Goal: Task Accomplishment & Management: Manage account settings

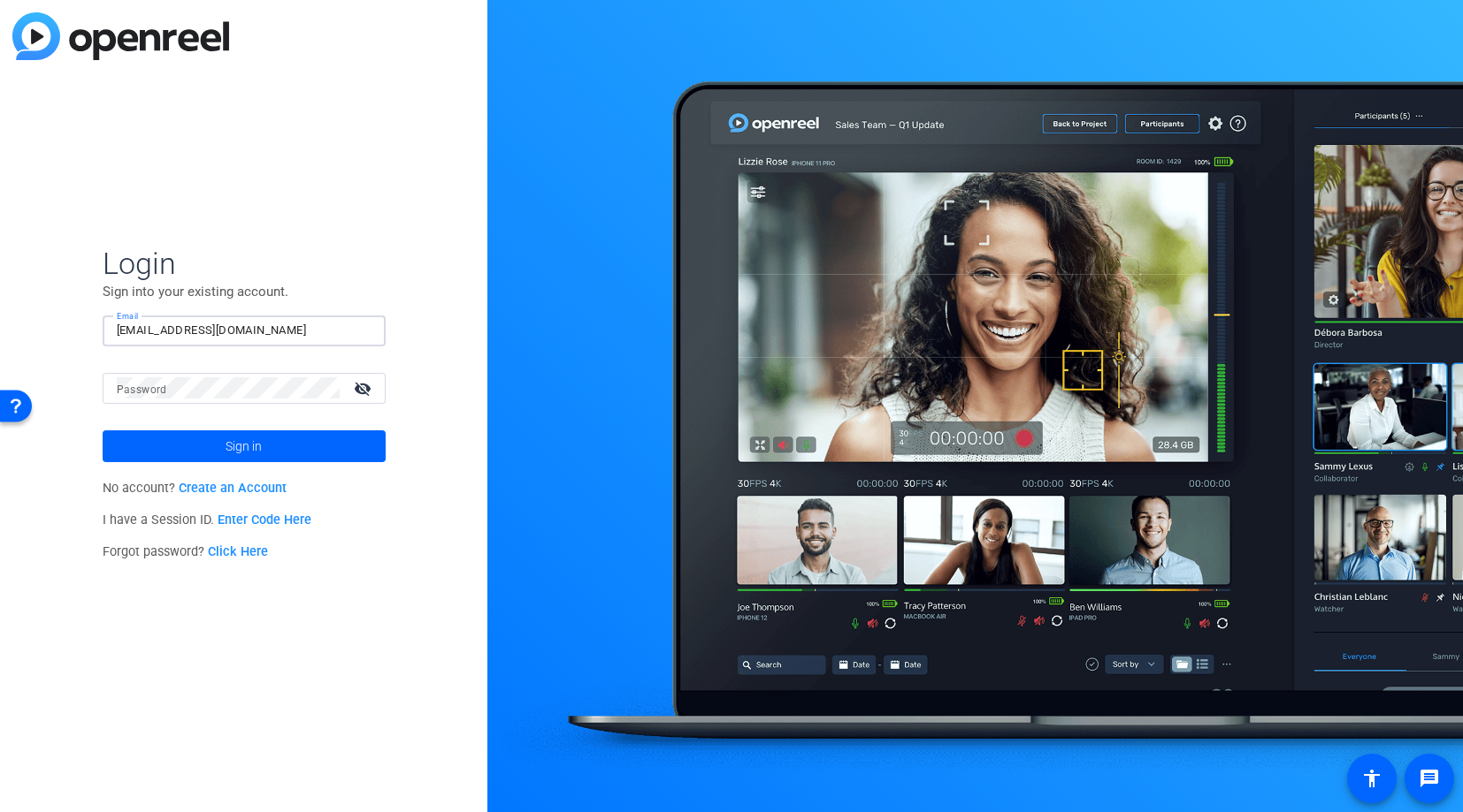
type input "[EMAIL_ADDRESS][DOMAIN_NAME]"
click at [300, 444] on span at bounding box center [243, 446] width 283 height 43
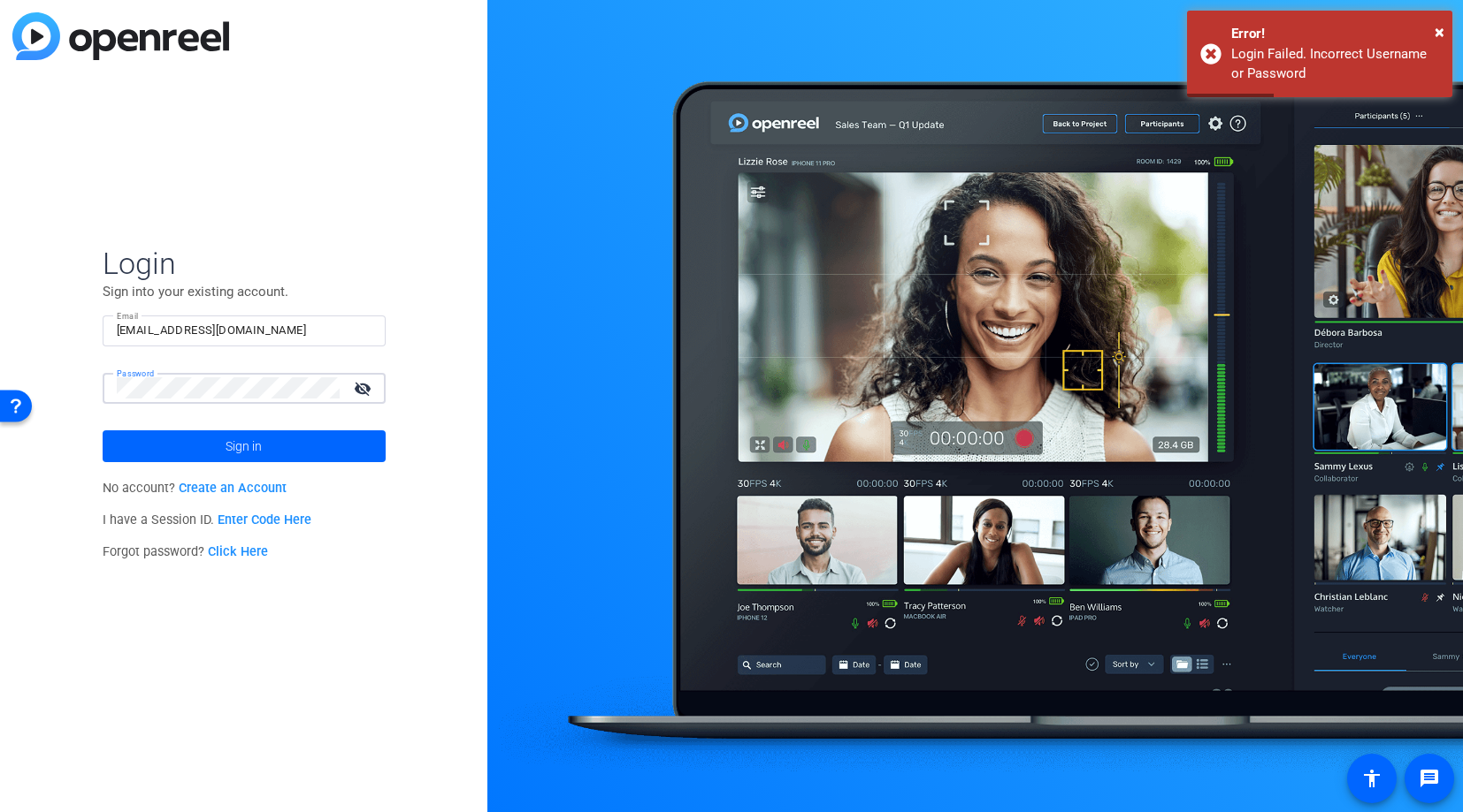
click at [82, 369] on div "Login Sign into your existing account. Email [EMAIL_ADDRESS][DOMAIN_NAME] Passw…" at bounding box center [243, 406] width 488 height 812
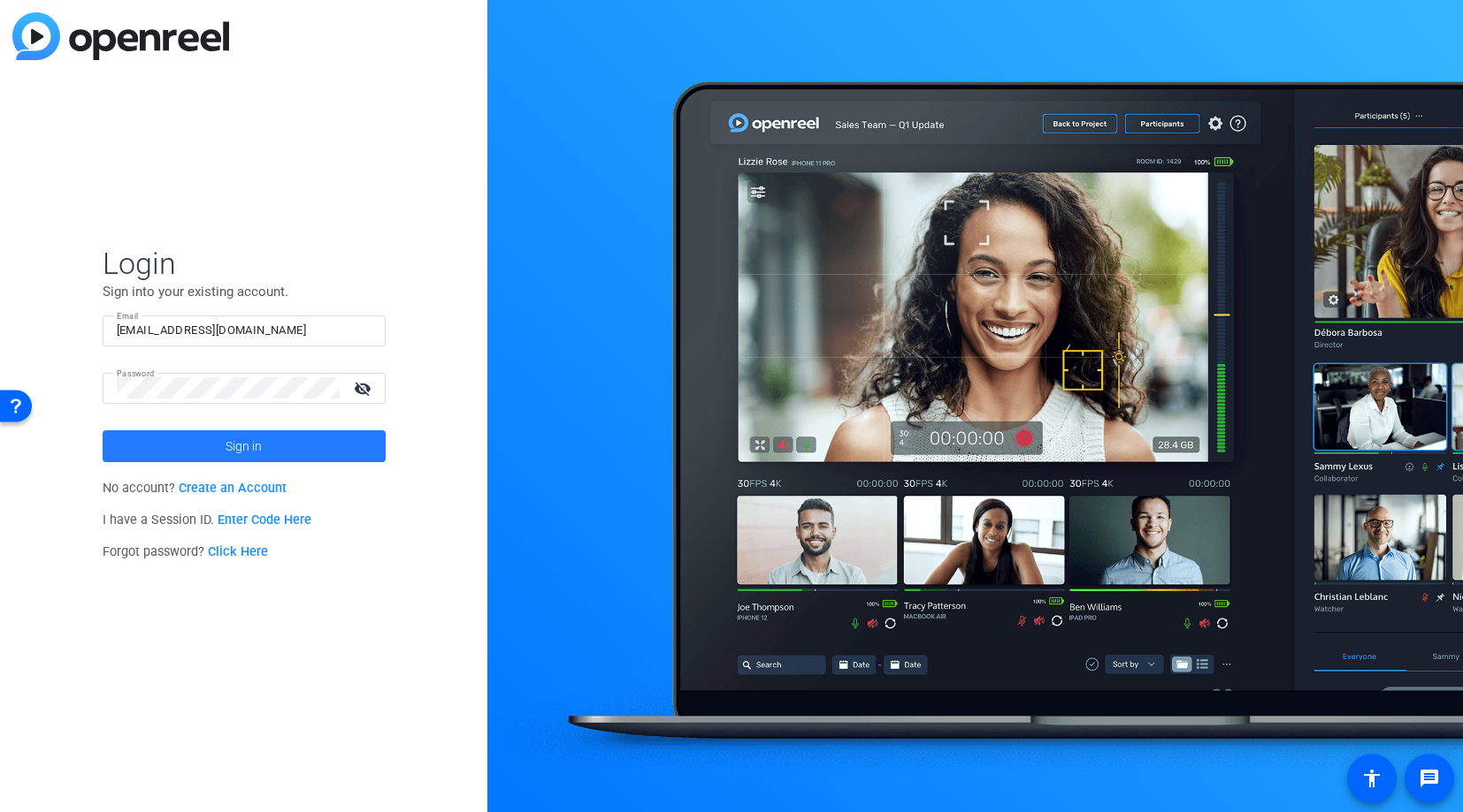
click at [135, 446] on span at bounding box center [243, 446] width 283 height 43
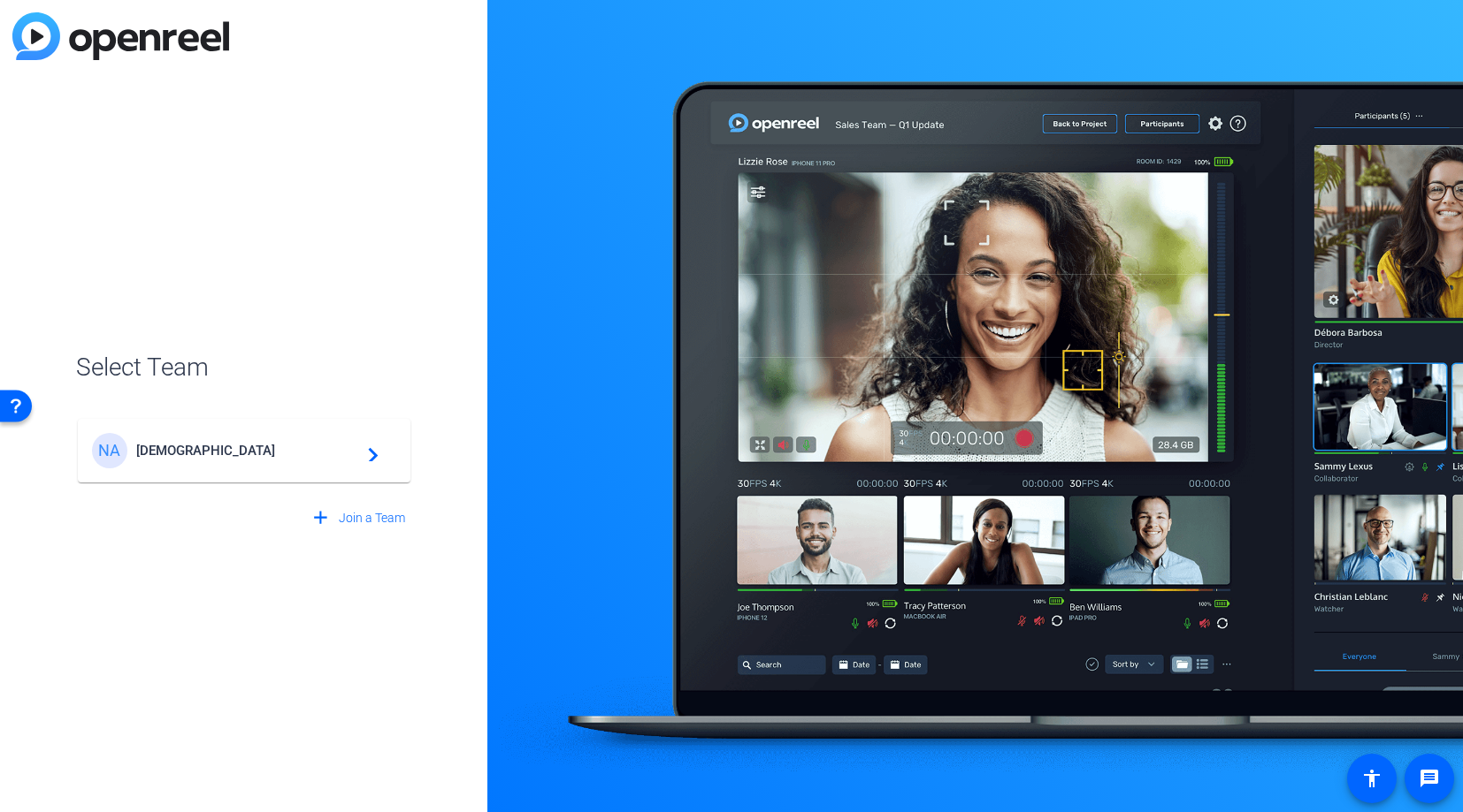
click at [243, 453] on span "[DEMOGRAPHIC_DATA]" at bounding box center [246, 451] width 221 height 16
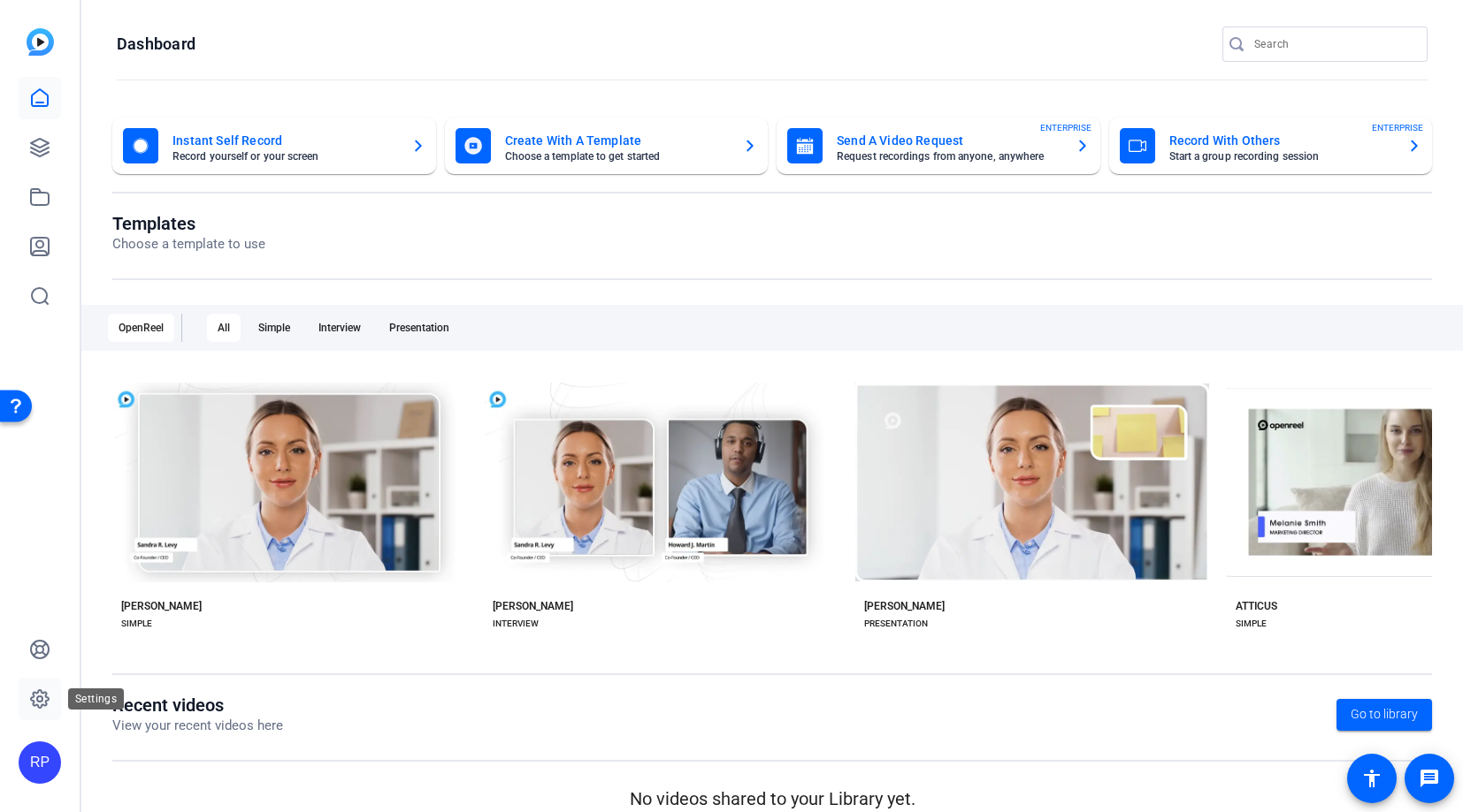
click at [47, 691] on icon at bounding box center [39, 699] width 21 height 21
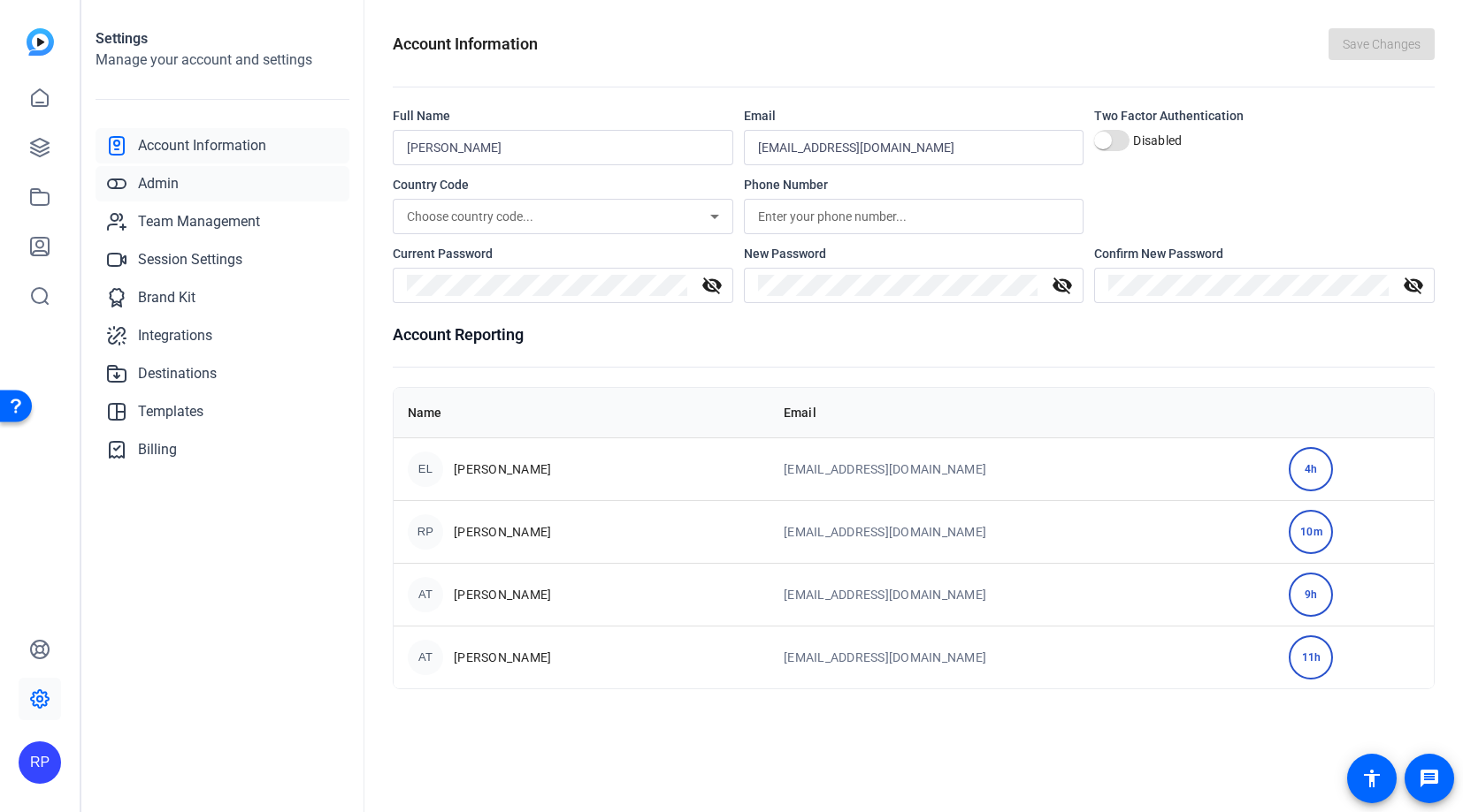
click at [152, 183] on span "Admin" at bounding box center [158, 184] width 41 height 21
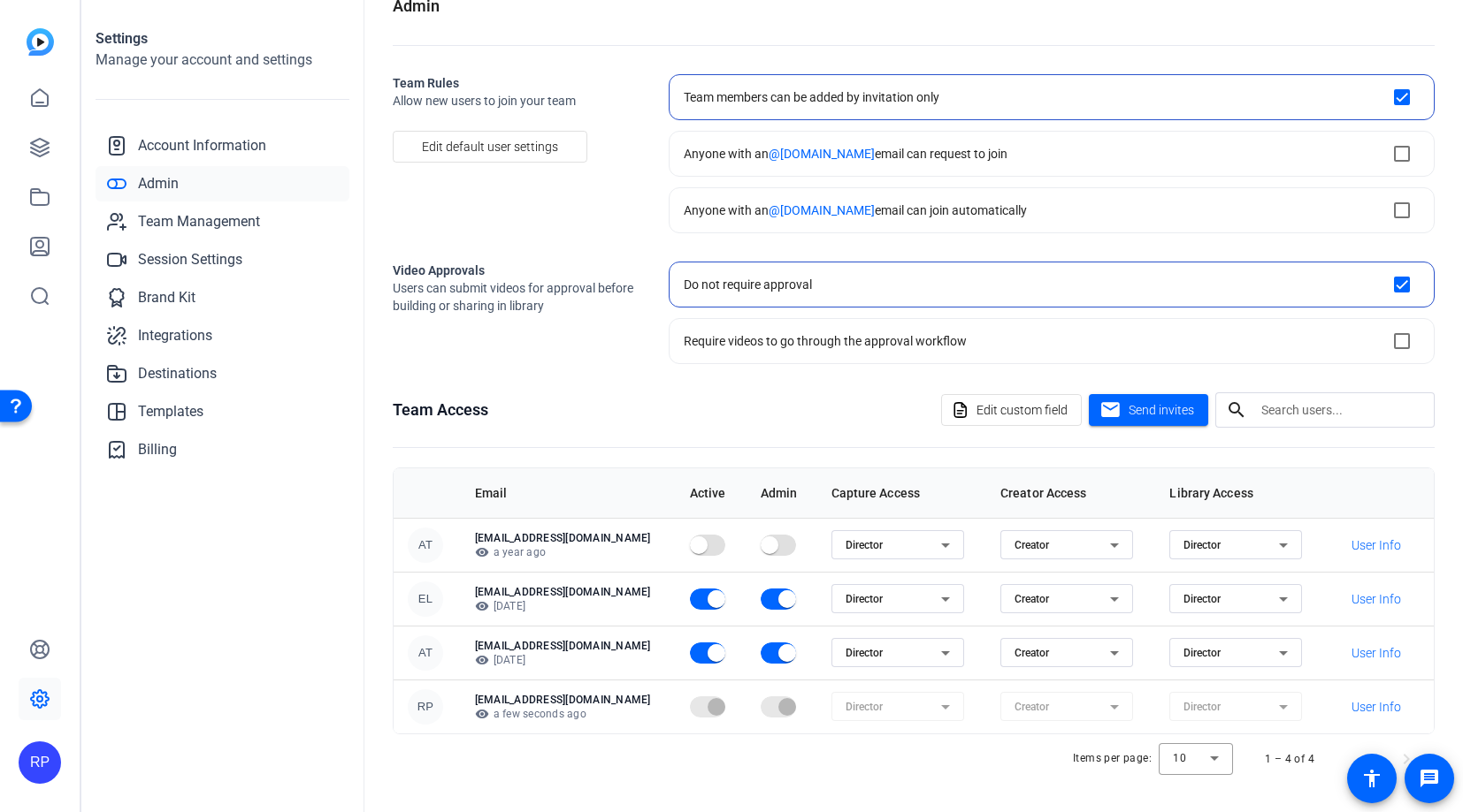
scroll to position [35, 0]
click at [189, 218] on span "Team Management" at bounding box center [199, 221] width 122 height 21
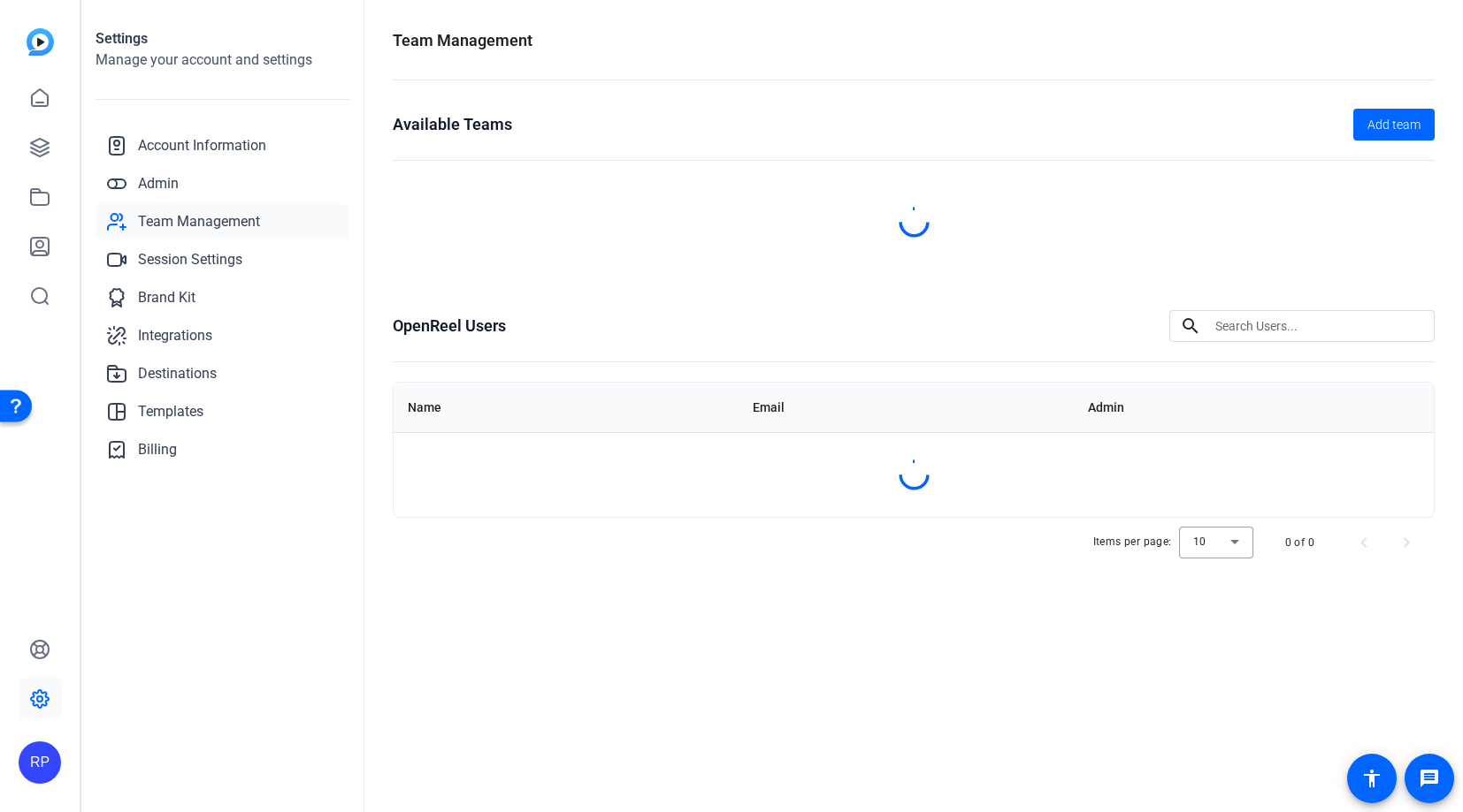
scroll to position [0, 0]
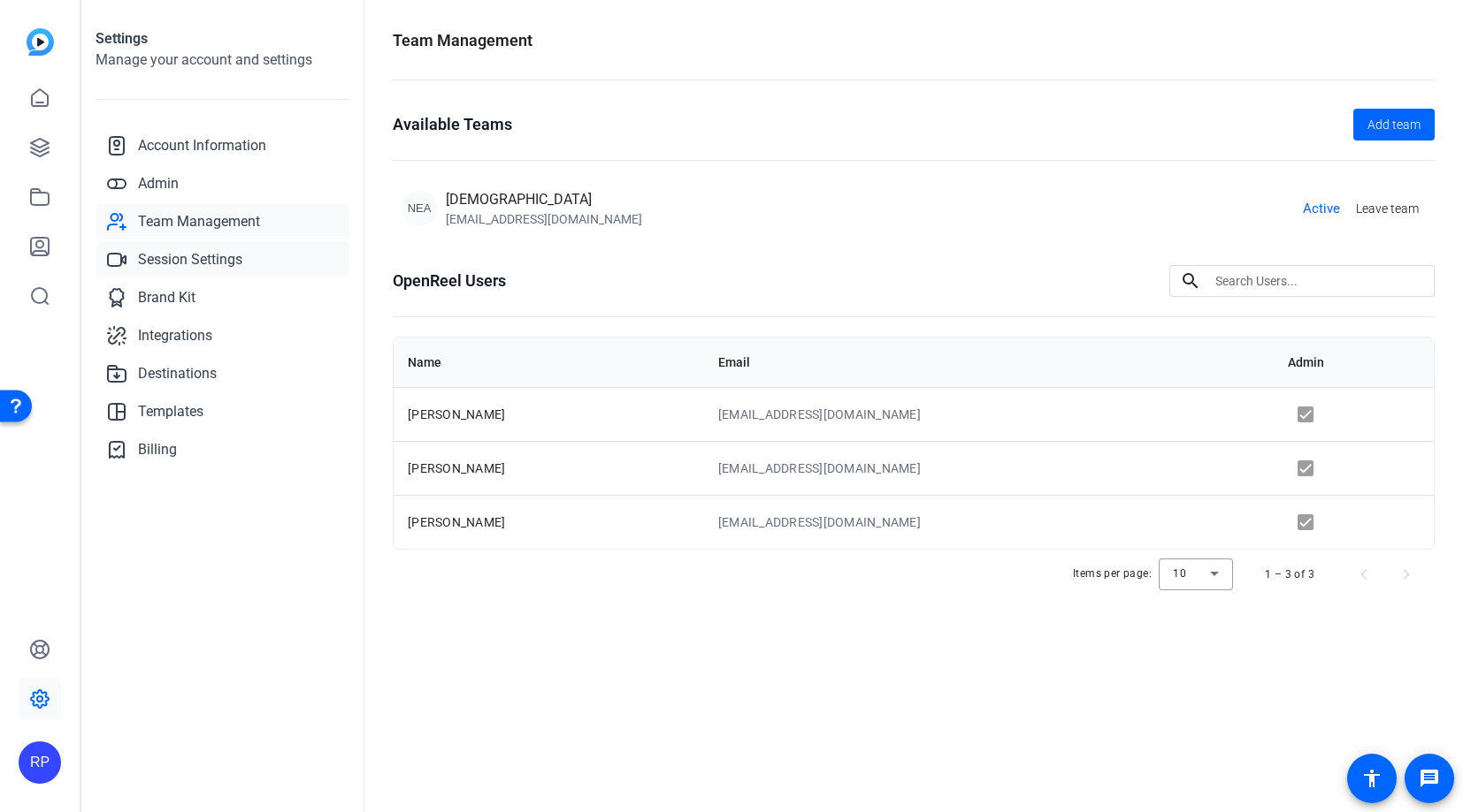
click at [193, 263] on span "Session Settings" at bounding box center [190, 259] width 104 height 21
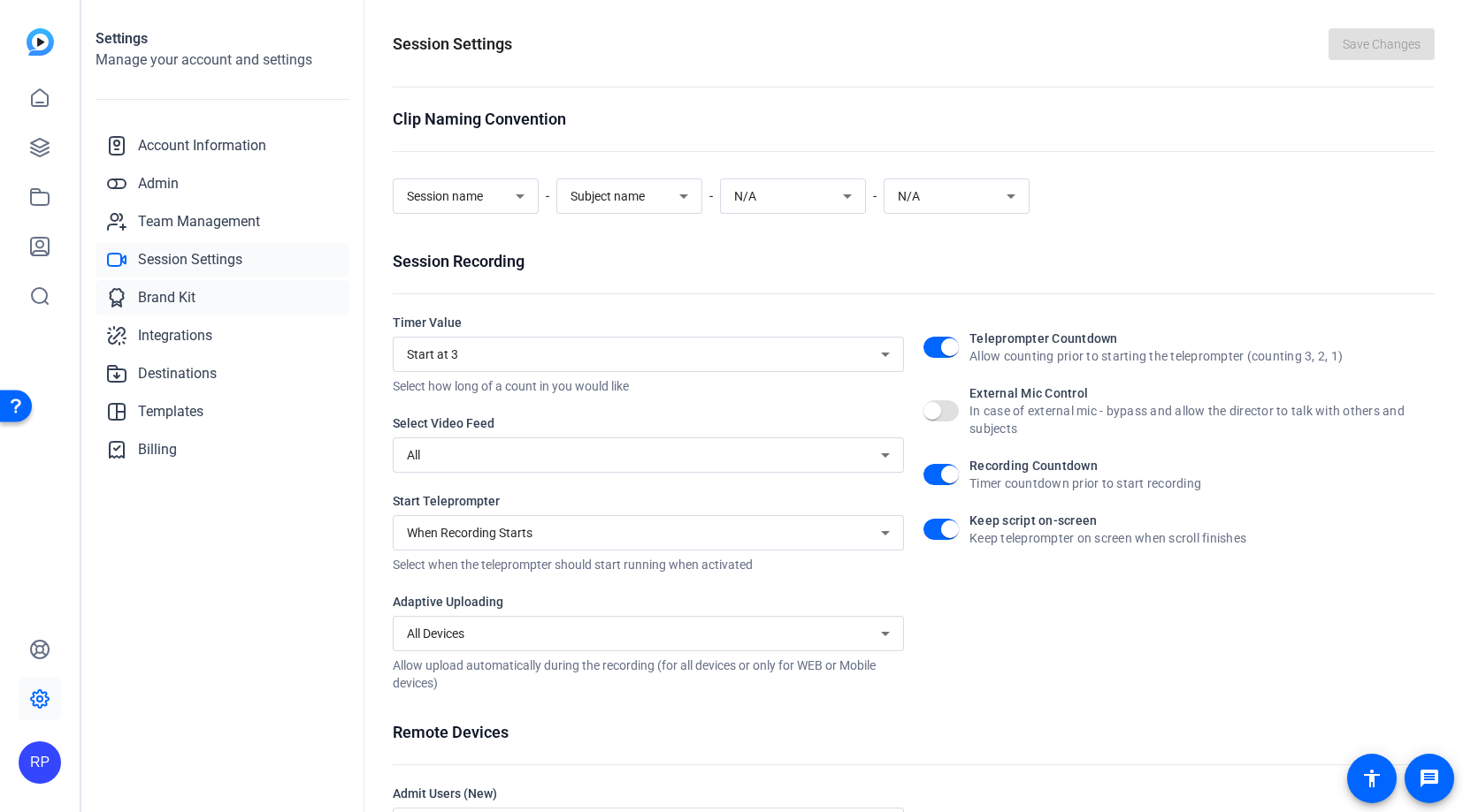
click at [188, 294] on span "Brand Kit" at bounding box center [167, 297] width 58 height 21
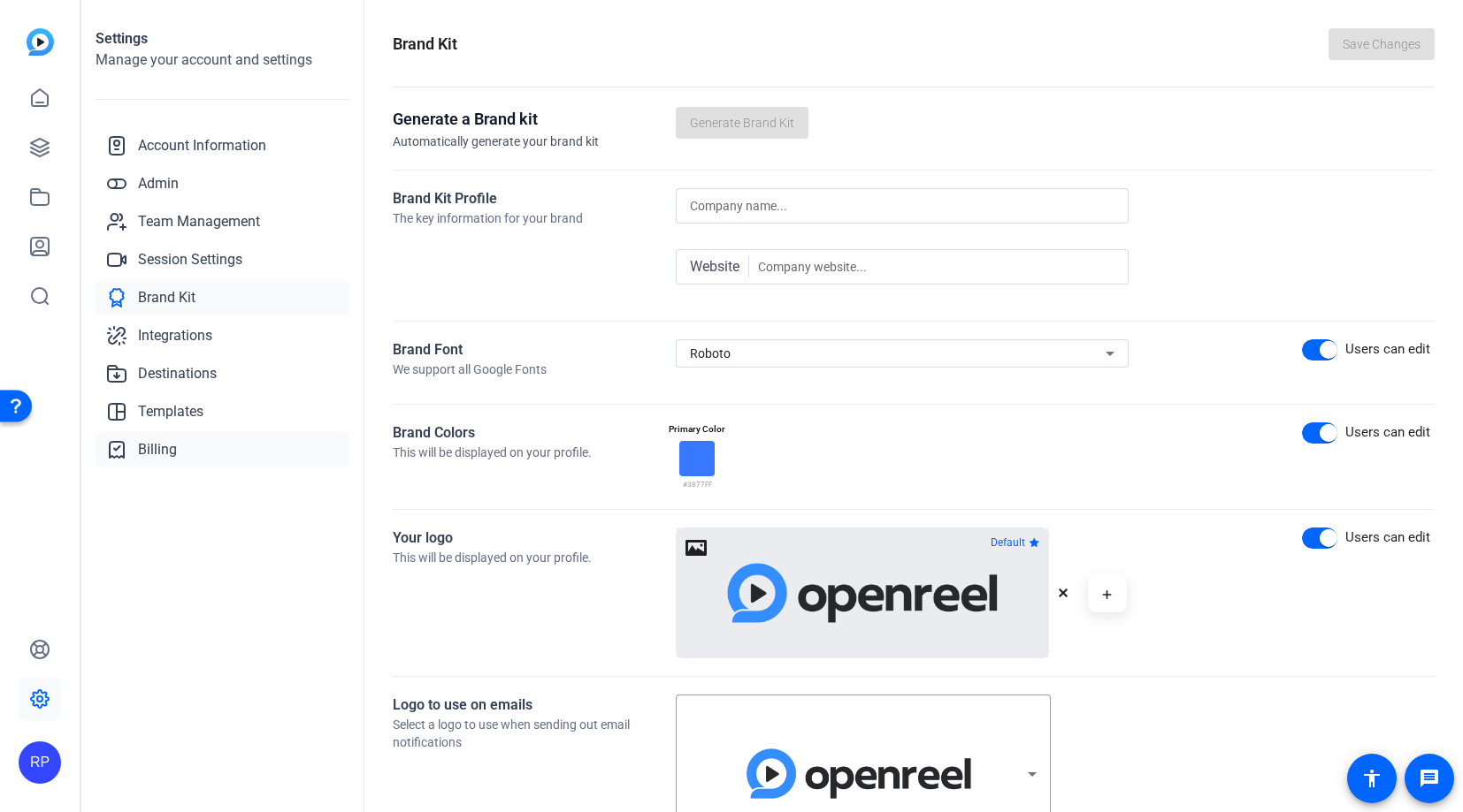
click at [172, 446] on span "Billing" at bounding box center [157, 449] width 39 height 21
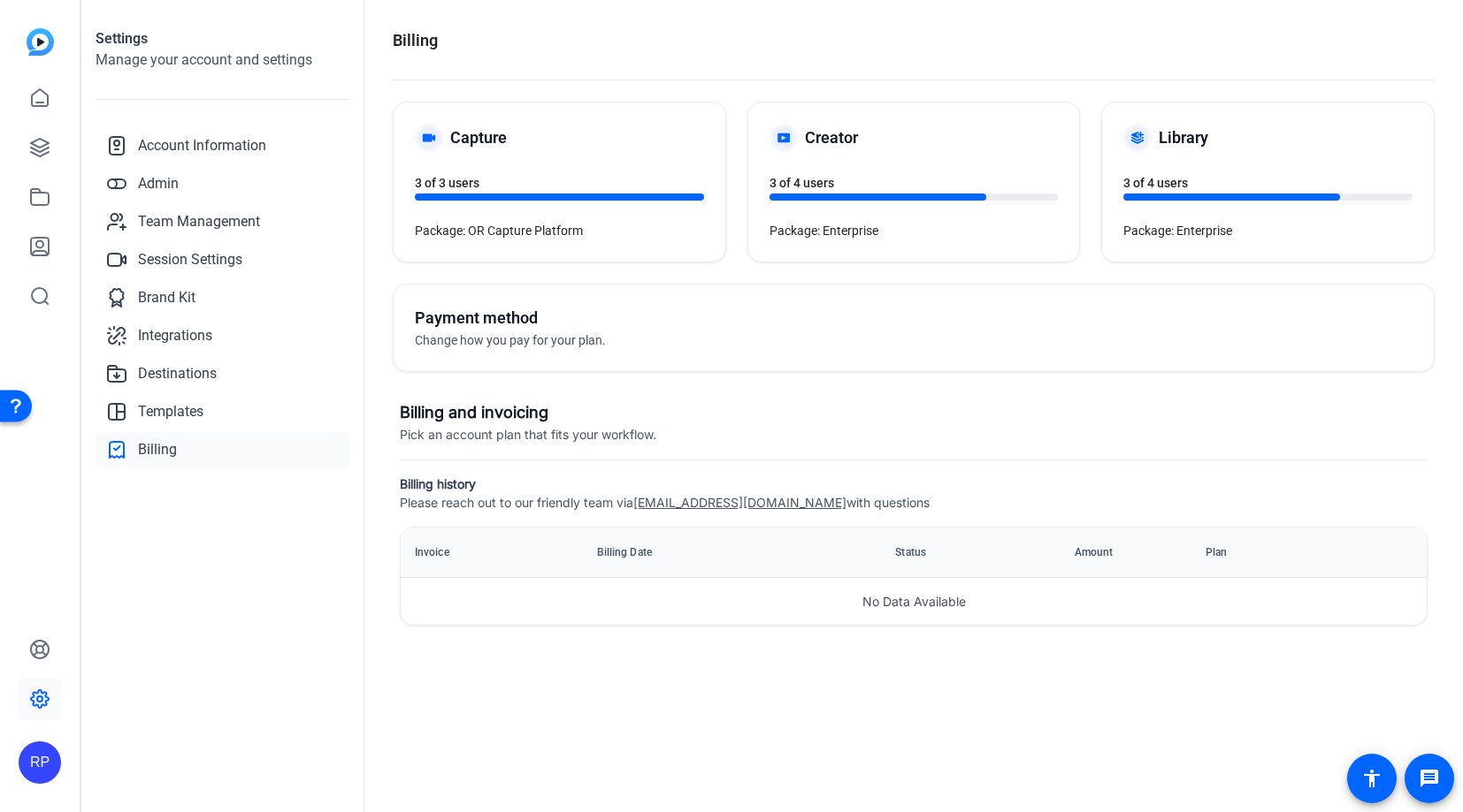
click at [600, 330] on div "Payment method Change how you pay for your plan." at bounding box center [664, 328] width 499 height 45
click at [558, 418] on h3 "Billing and invoicing" at bounding box center [913, 412] width 1028 height 25
click at [182, 417] on span "Templates" at bounding box center [171, 411] width 66 height 21
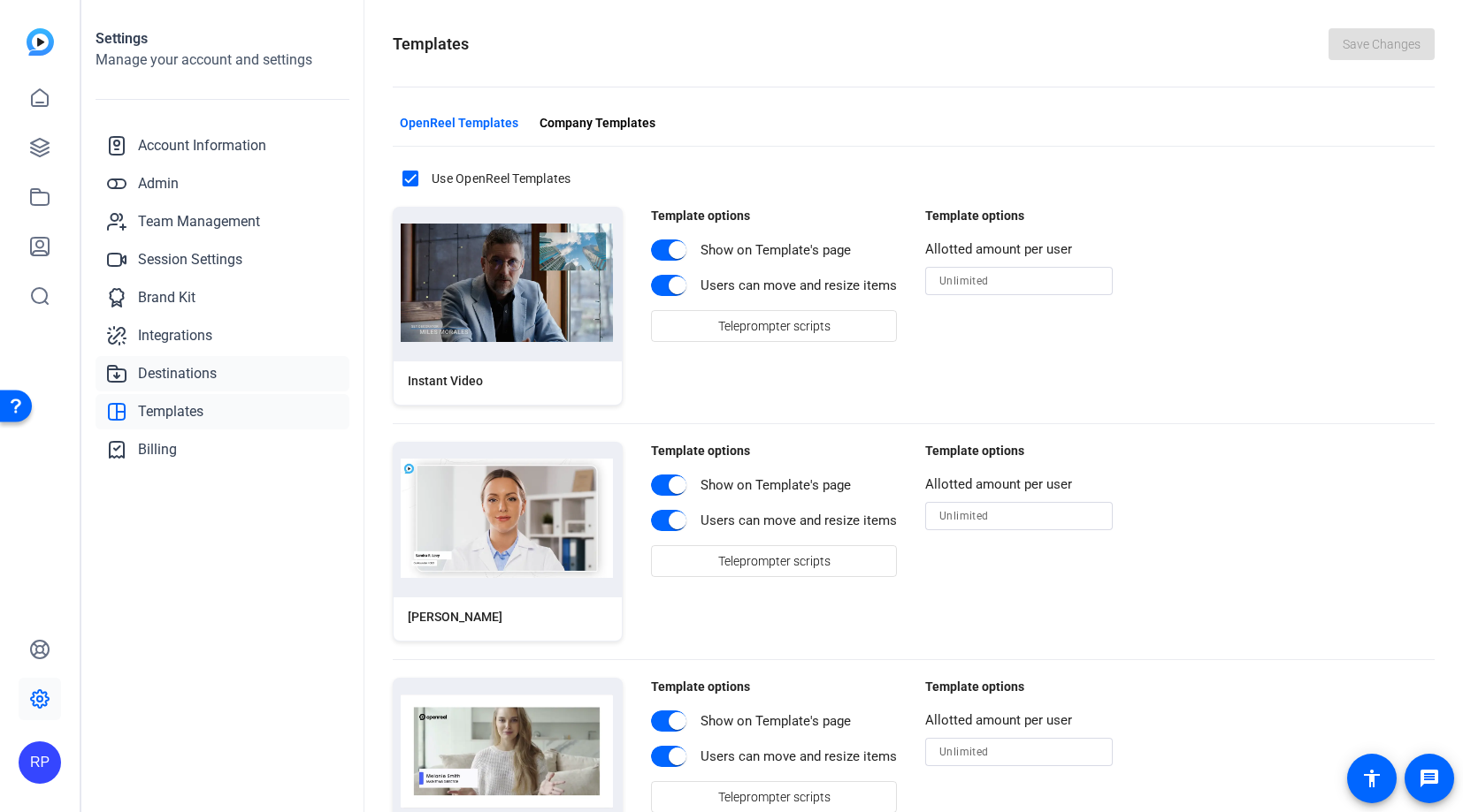
click at [173, 369] on span "Destinations" at bounding box center [177, 373] width 78 height 21
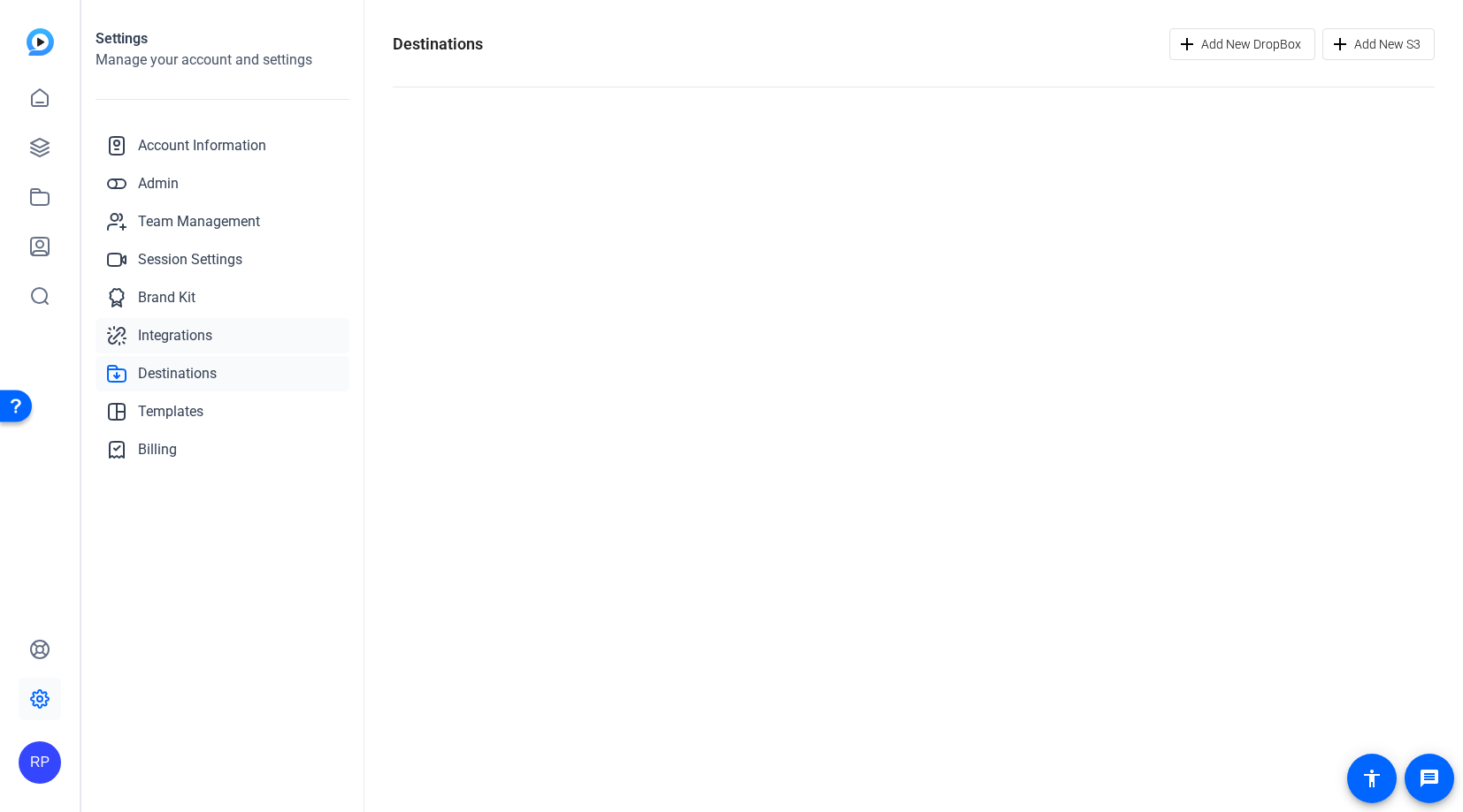
click at [167, 338] on span "Integrations" at bounding box center [175, 336] width 74 height 21
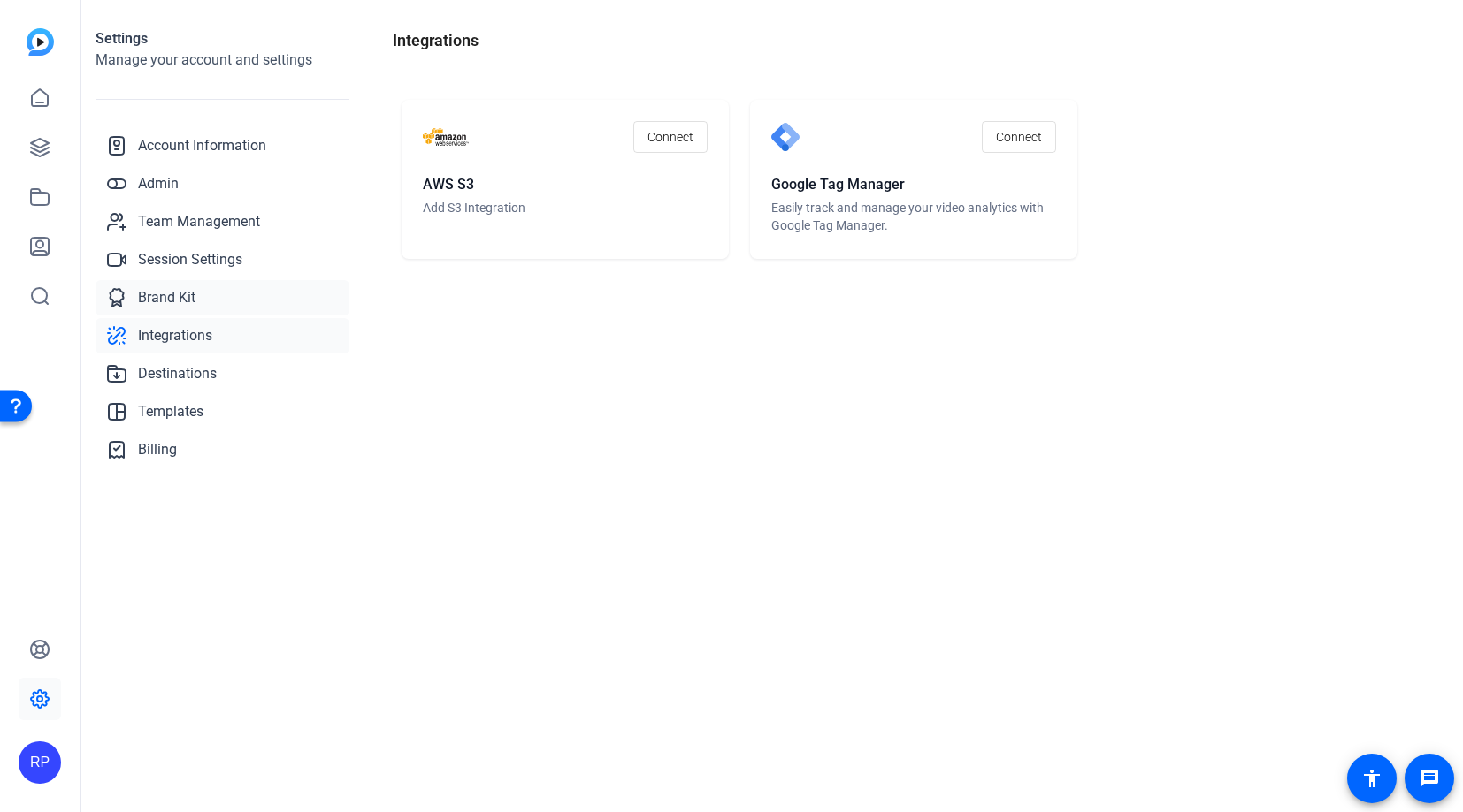
click at [157, 295] on span "Brand Kit" at bounding box center [167, 297] width 58 height 21
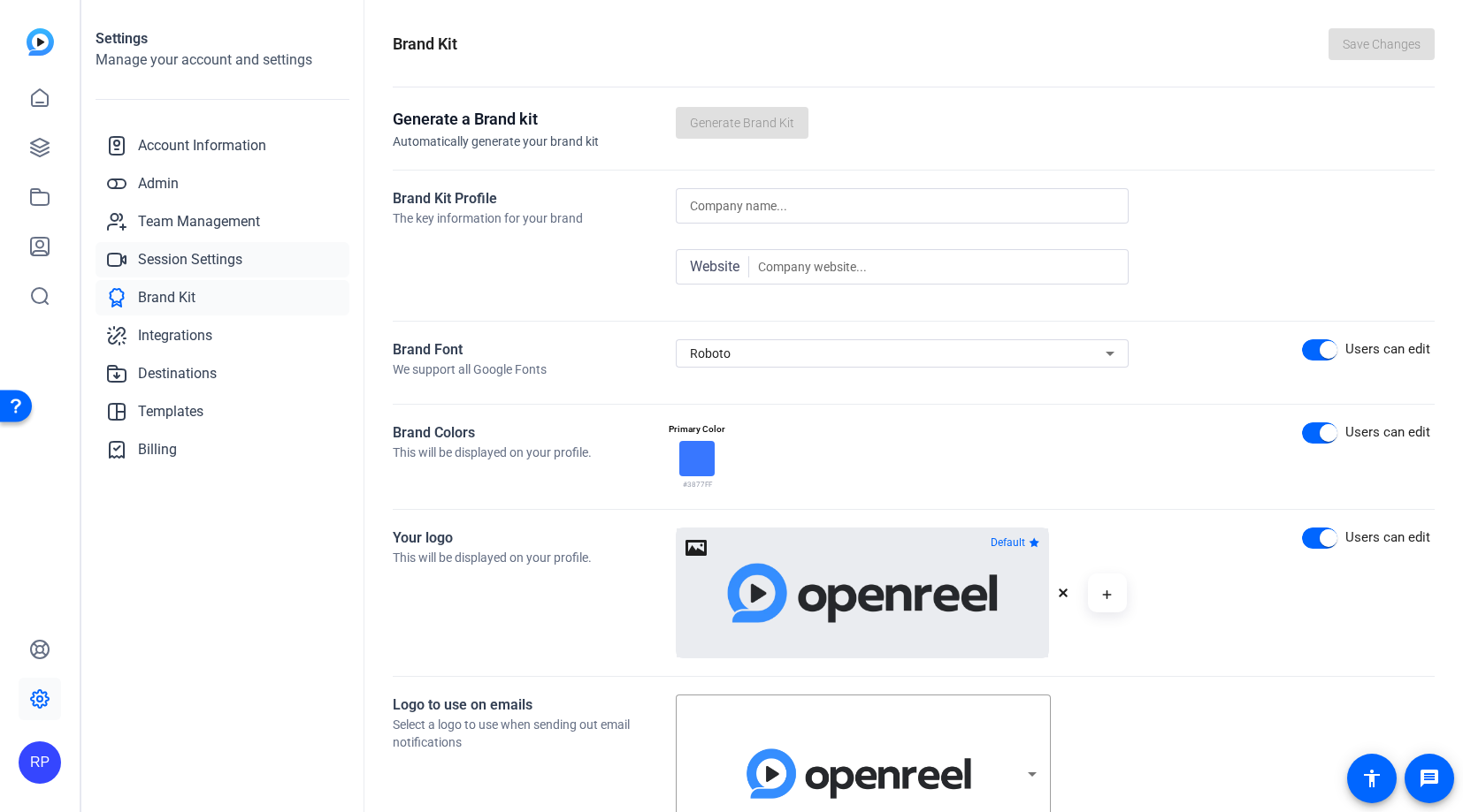
click at [154, 258] on span "Session Settings" at bounding box center [190, 259] width 104 height 21
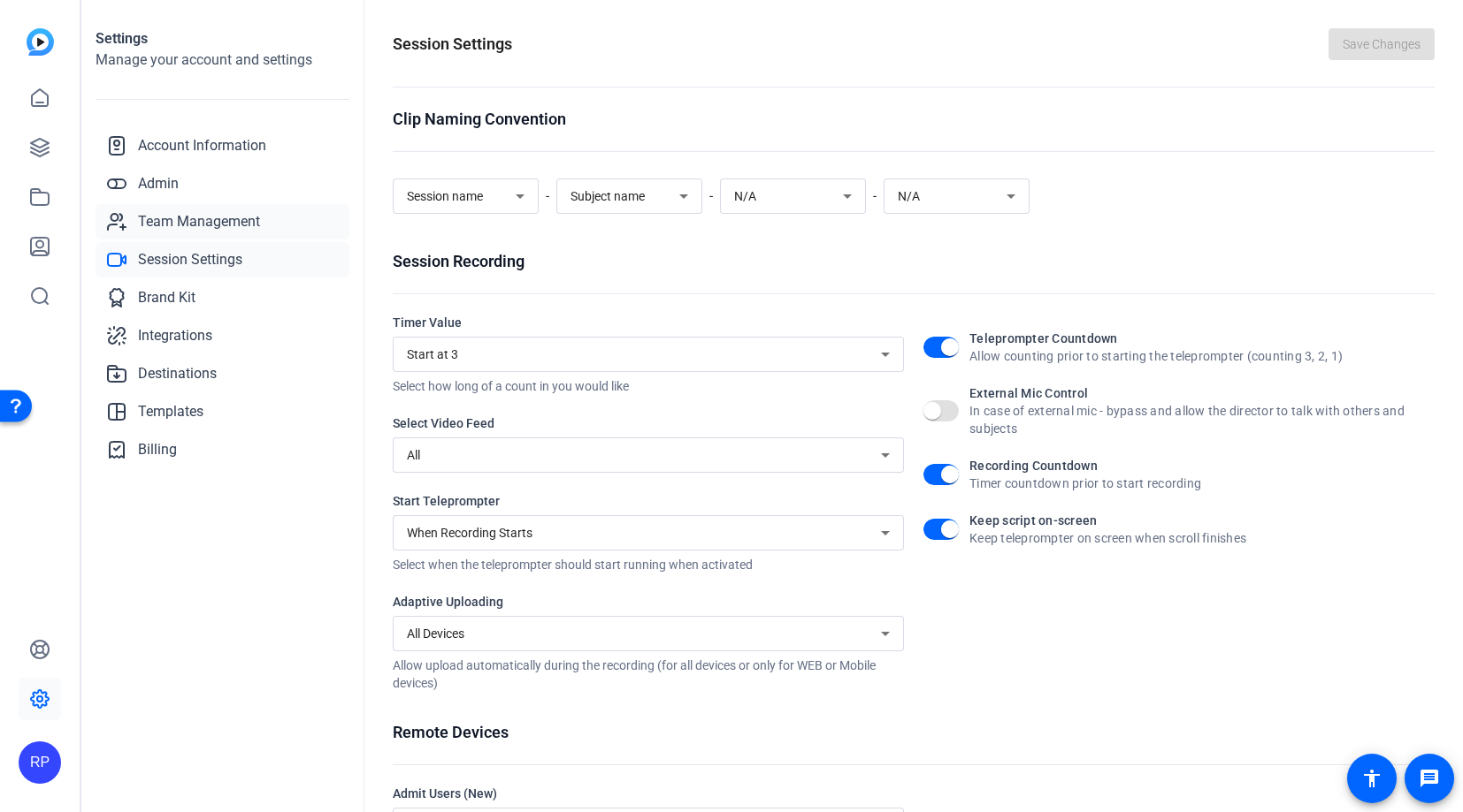
click at [167, 225] on span "Team Management" at bounding box center [199, 221] width 122 height 21
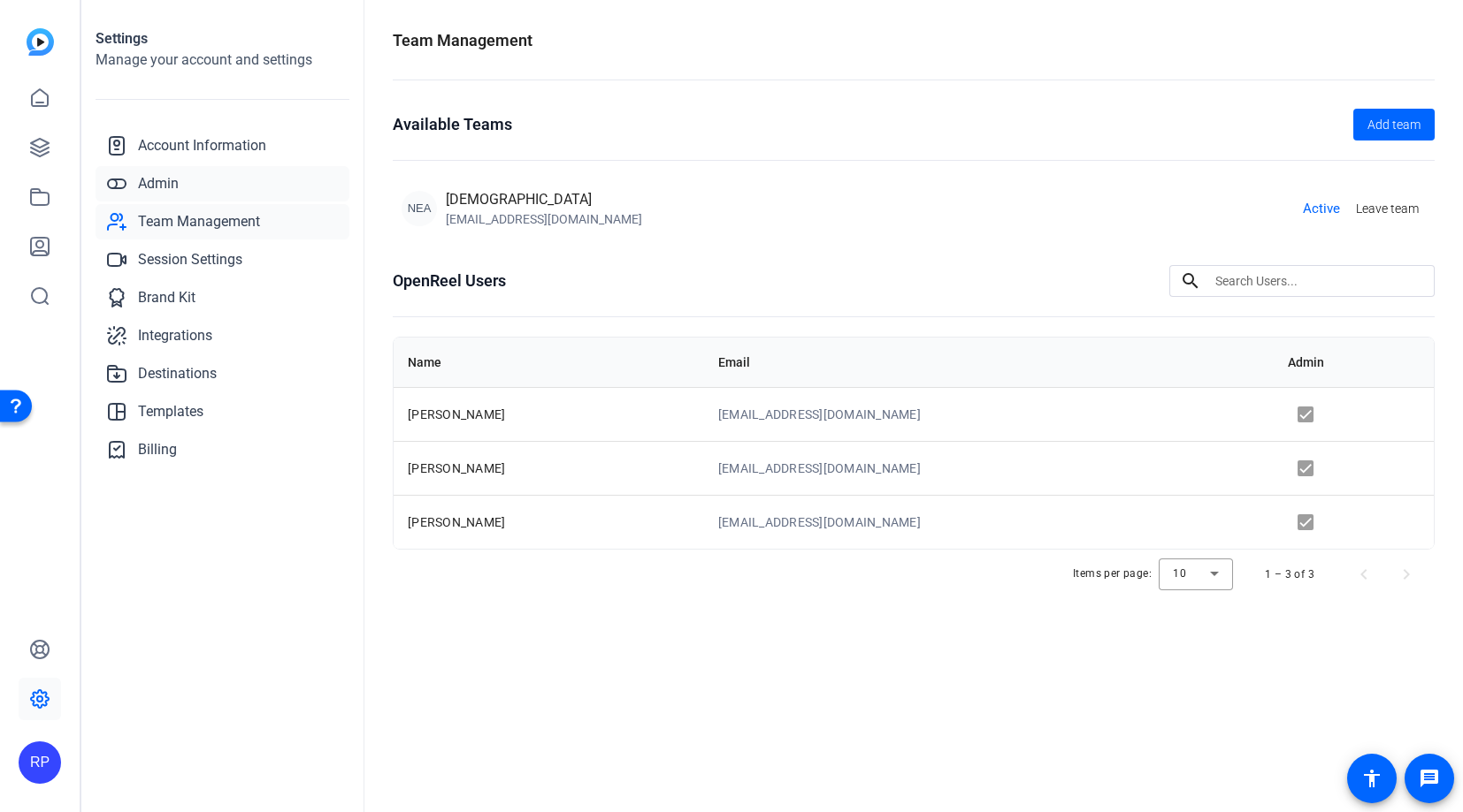
click at [165, 189] on span "Admin" at bounding box center [158, 184] width 41 height 21
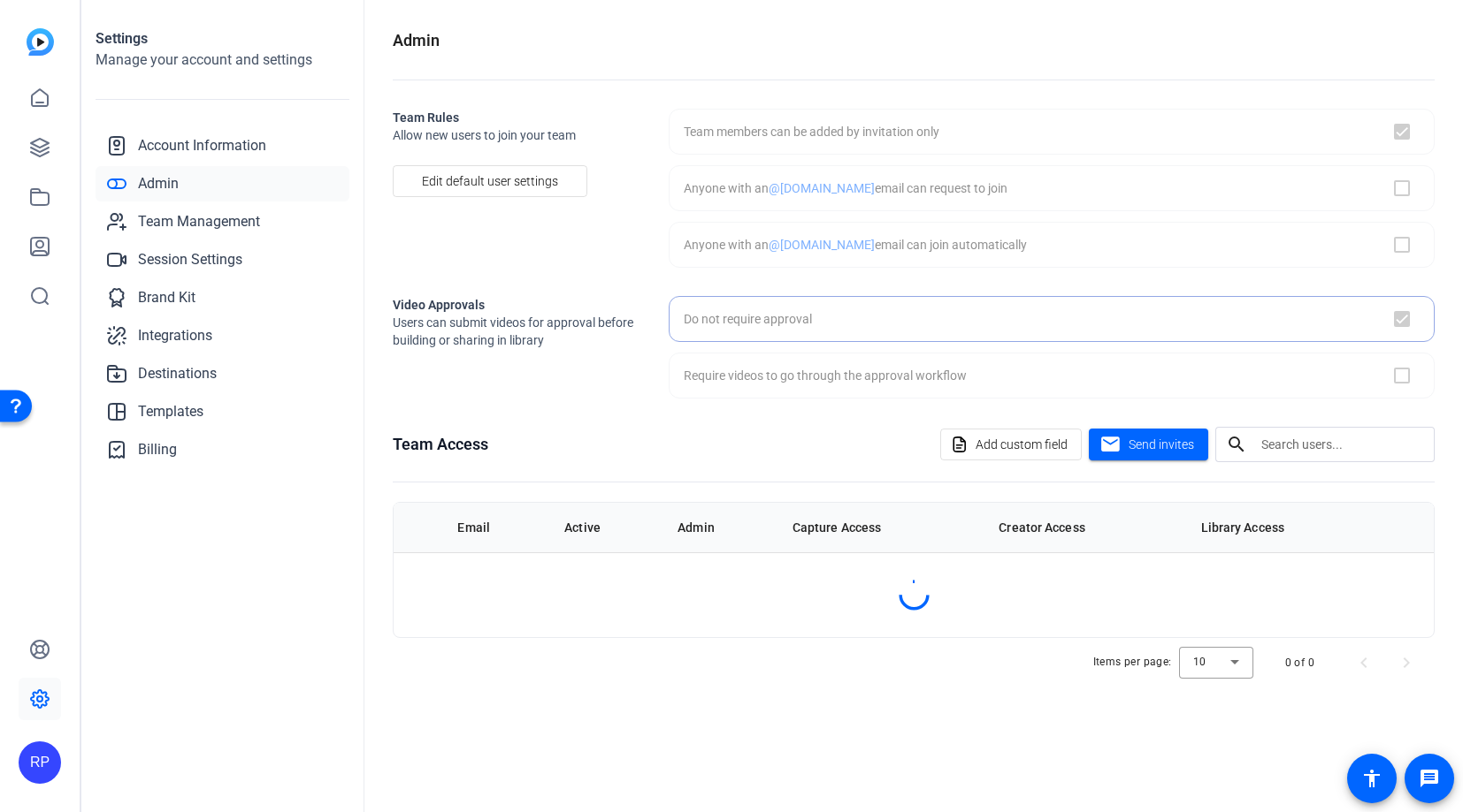
checkbox input "true"
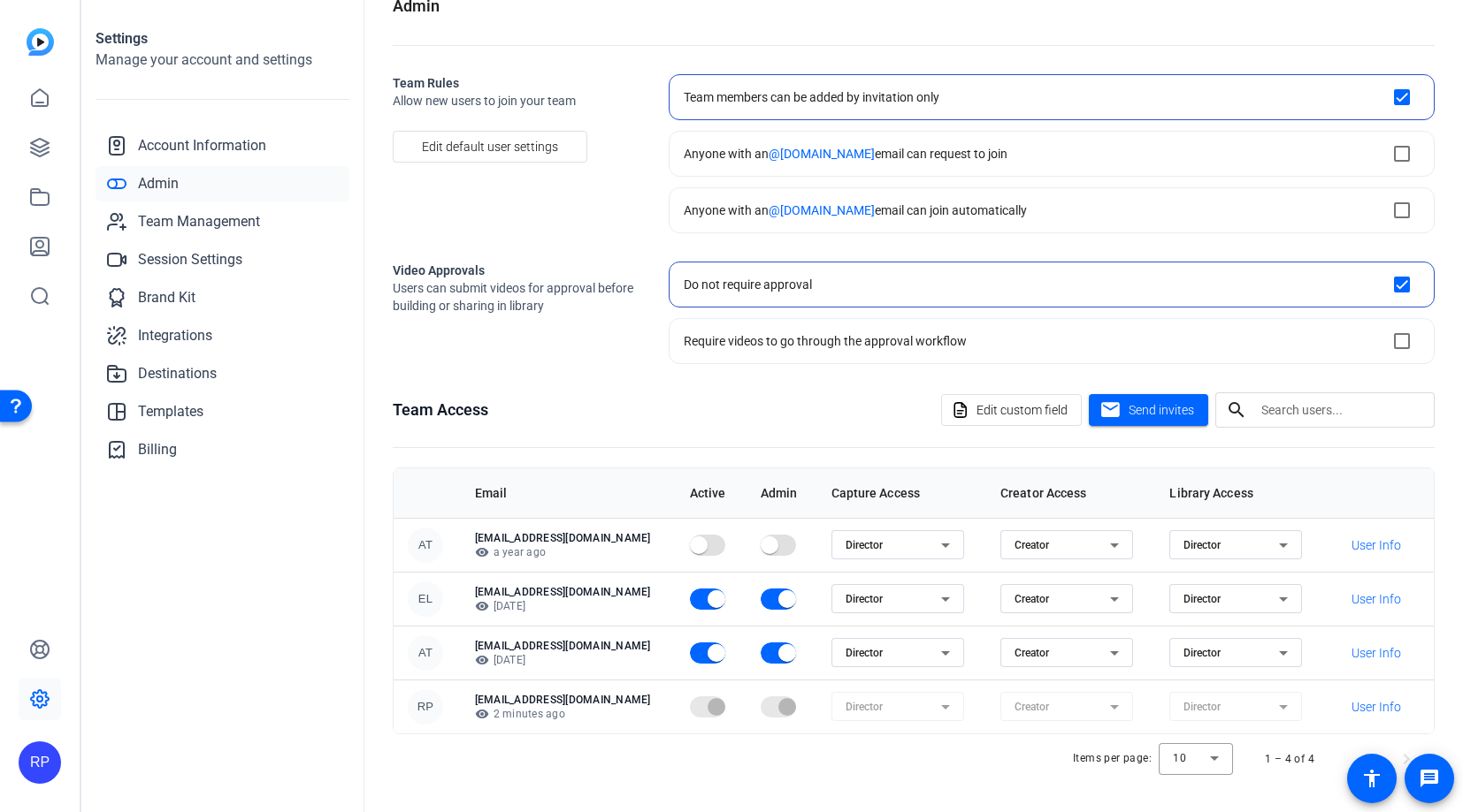
scroll to position [35, 0]
click at [220, 137] on span "Account Information" at bounding box center [202, 145] width 128 height 21
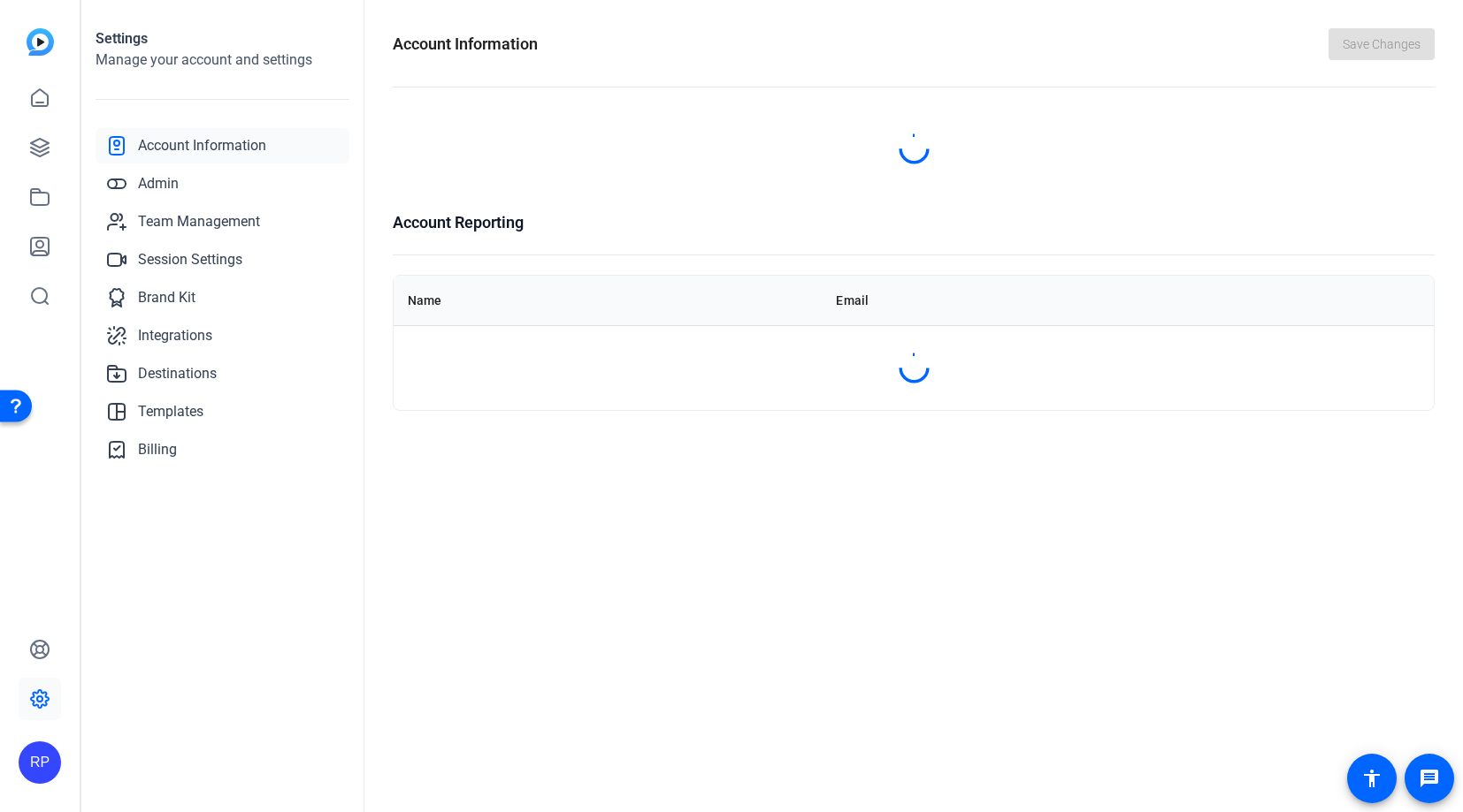
scroll to position [0, 0]
